Goal: Transaction & Acquisition: Purchase product/service

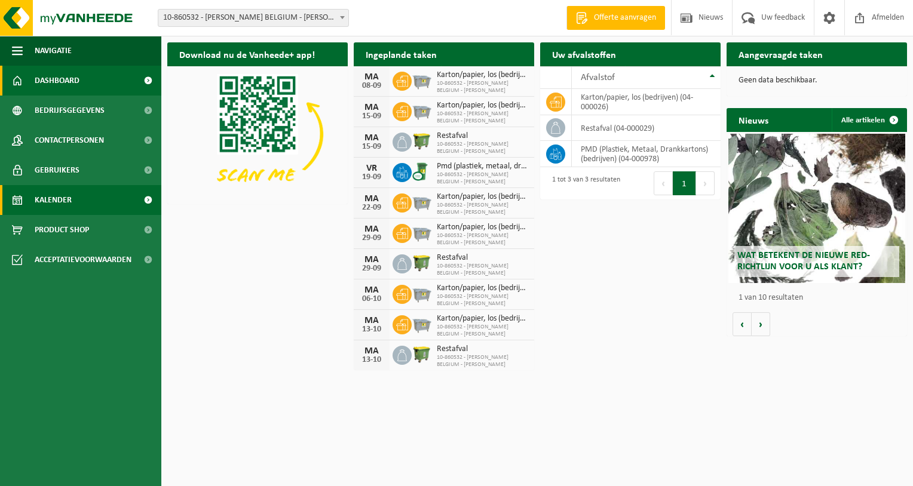
click at [58, 196] on span "Kalender" at bounding box center [53, 200] width 37 height 30
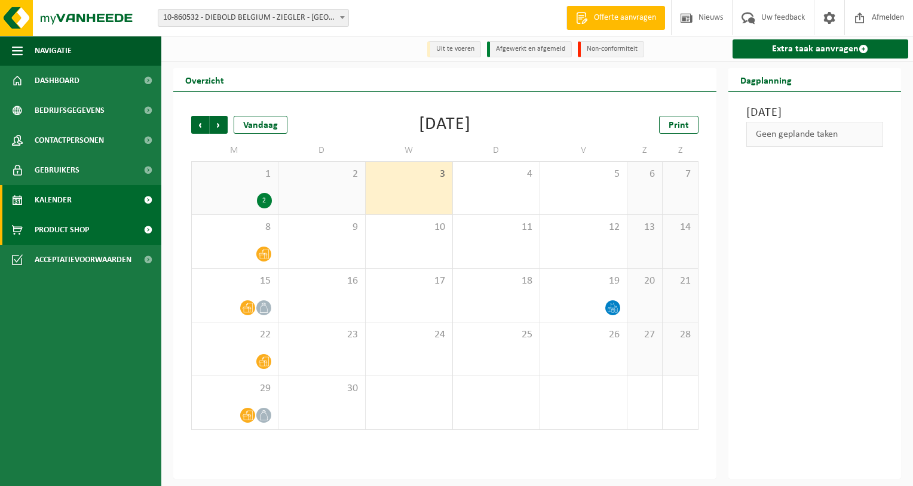
click at [62, 229] on span "Product Shop" at bounding box center [62, 230] width 54 height 30
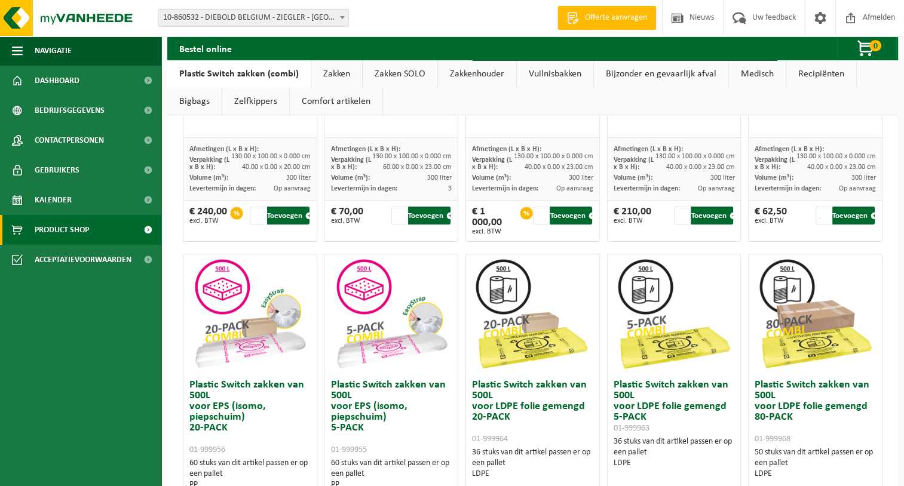
scroll to position [358, 0]
